Goal: Task Accomplishment & Management: Manage account settings

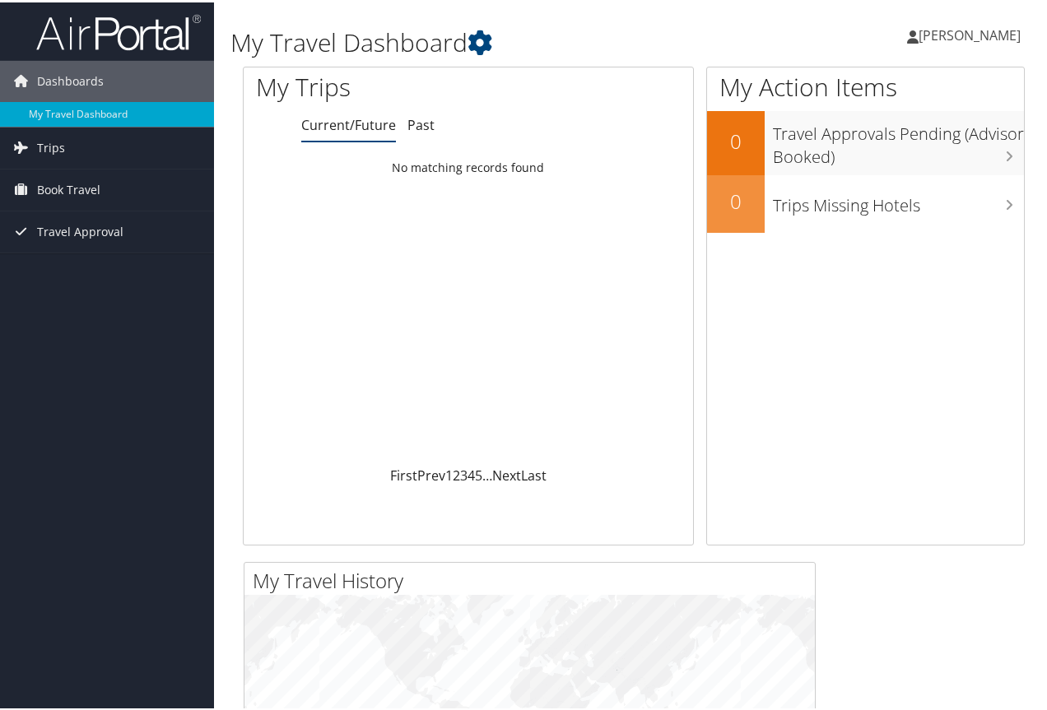
click at [921, 41] on span "KIMBERLY DUPRE" at bounding box center [970, 33] width 102 height 18
click at [890, 149] on link "View Travel Profile" at bounding box center [926, 147] width 184 height 28
click at [58, 191] on span "Book Travel" at bounding box center [68, 187] width 63 height 41
click at [67, 281] on span "Travel Approval" at bounding box center [80, 278] width 86 height 41
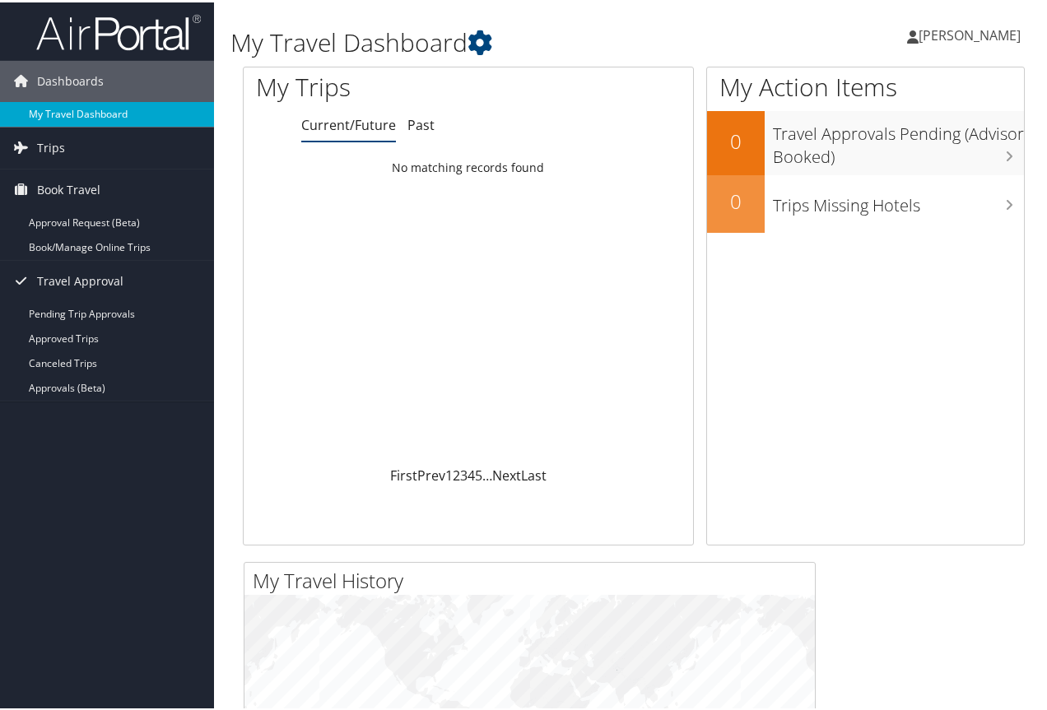
click at [72, 117] on link "My Travel Dashboard" at bounding box center [107, 112] width 214 height 25
